Goal: Information Seeking & Learning: Learn about a topic

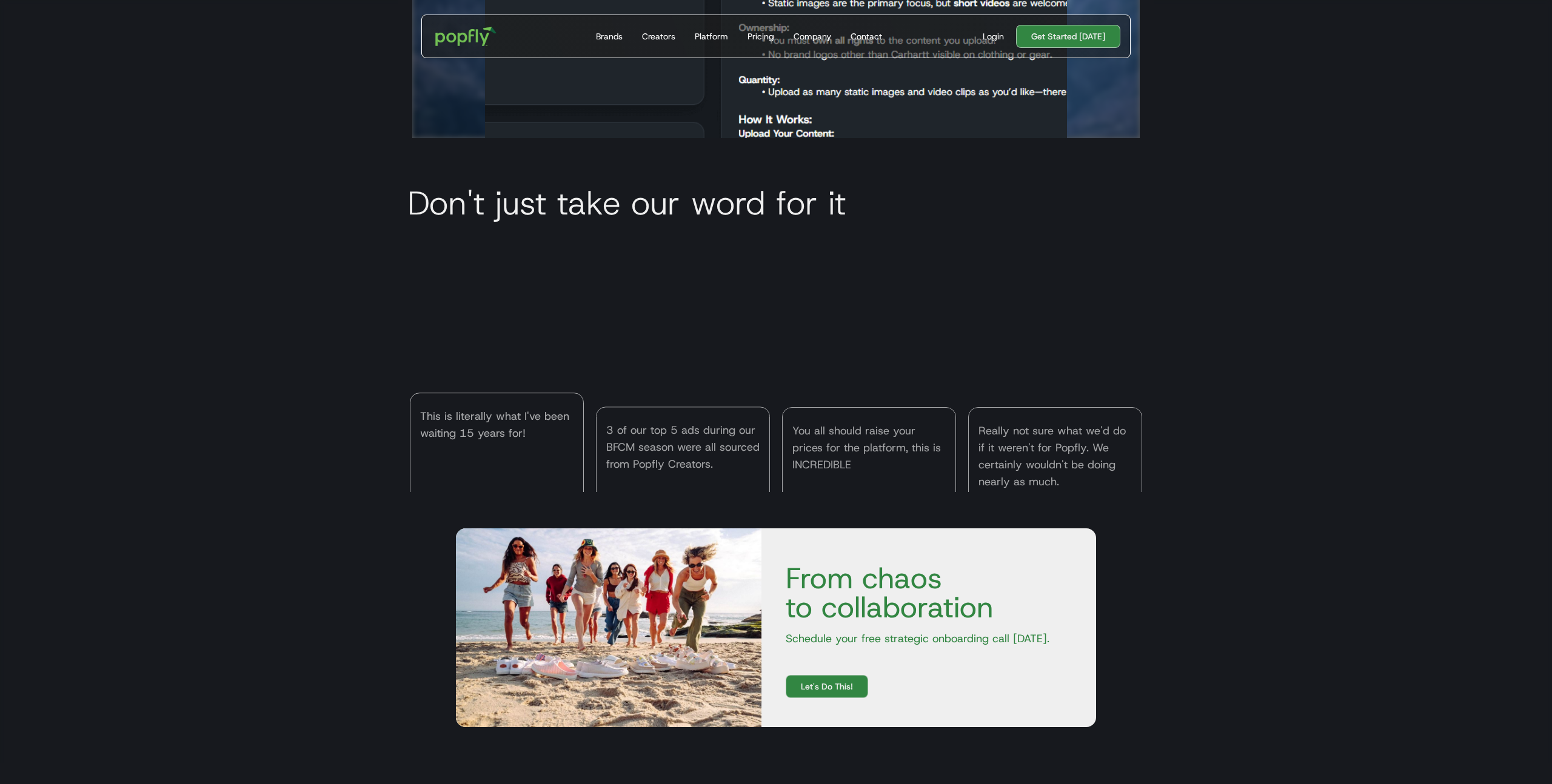
scroll to position [5147, 0]
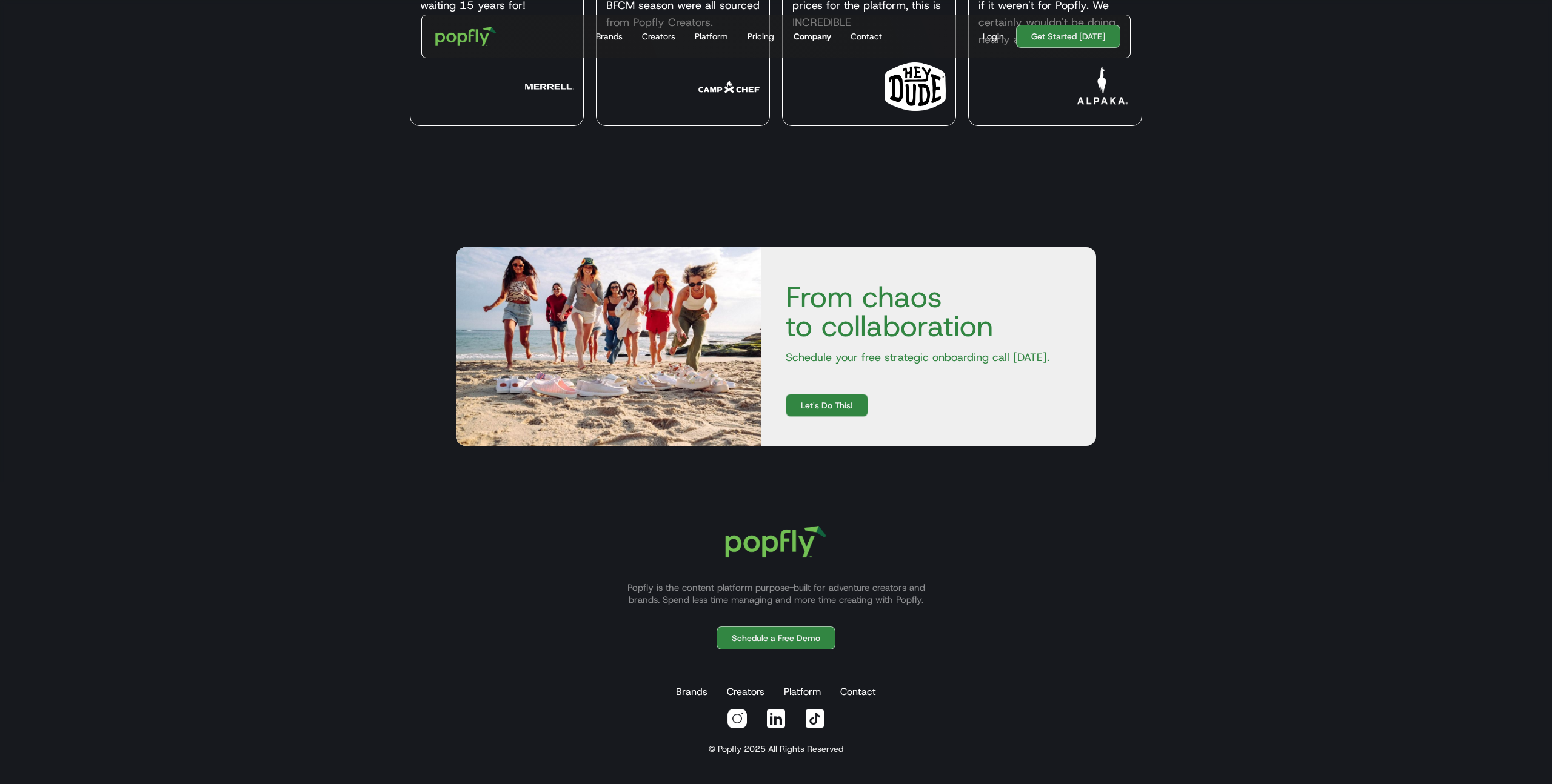
click at [813, 40] on div "Company" at bounding box center [812, 36] width 37 height 12
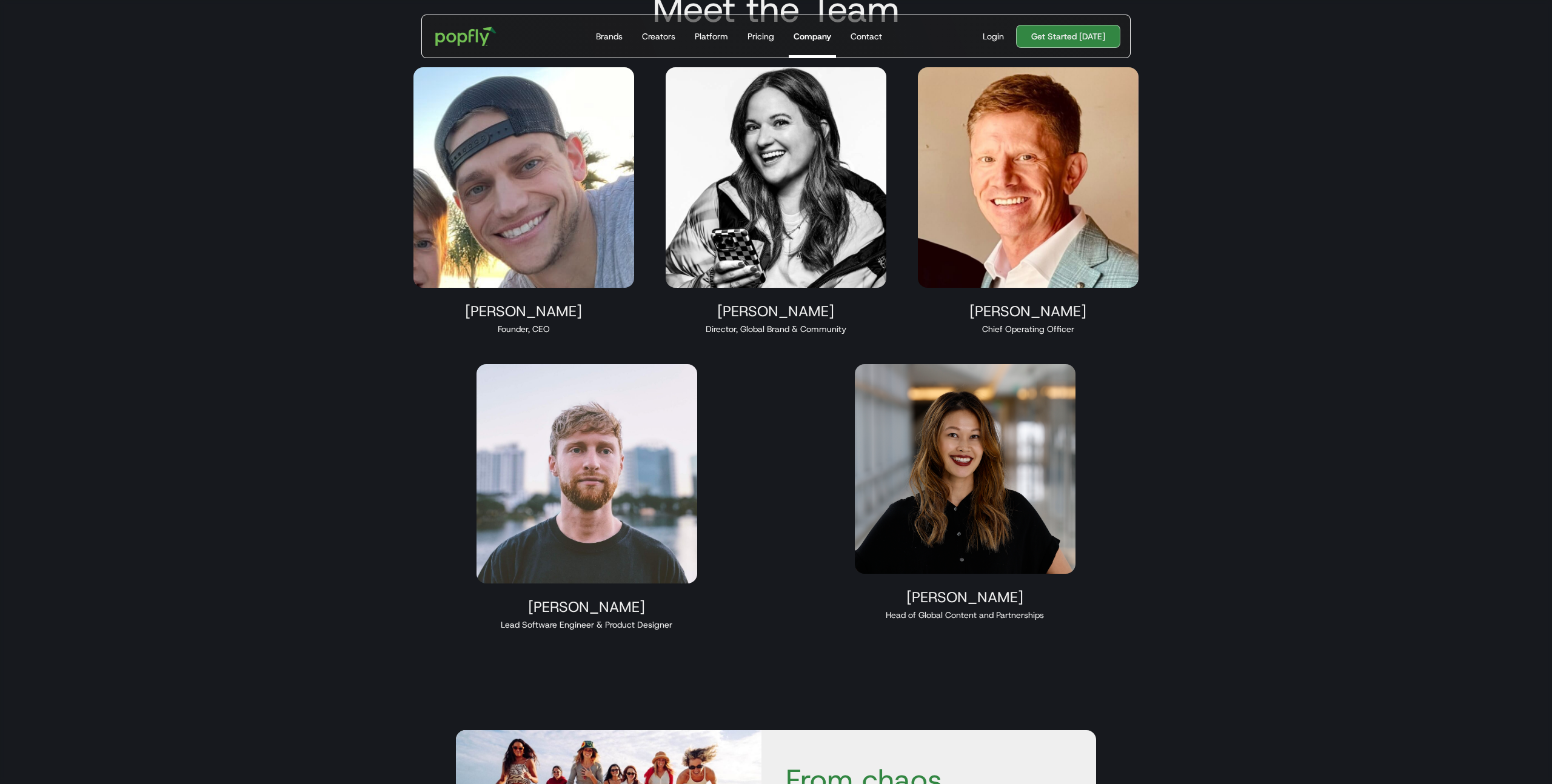
scroll to position [1503, 0]
